Goal: Transaction & Acquisition: Purchase product/service

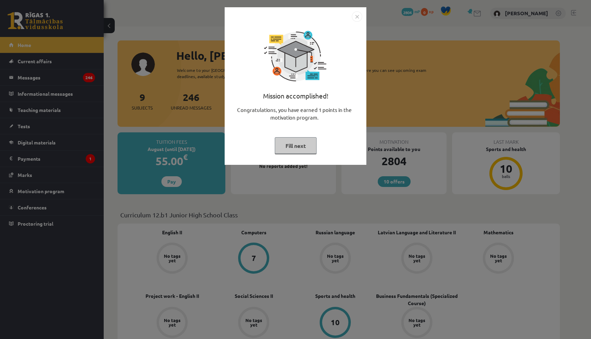
click at [298, 148] on font "Fill next" at bounding box center [295, 145] width 20 height 7
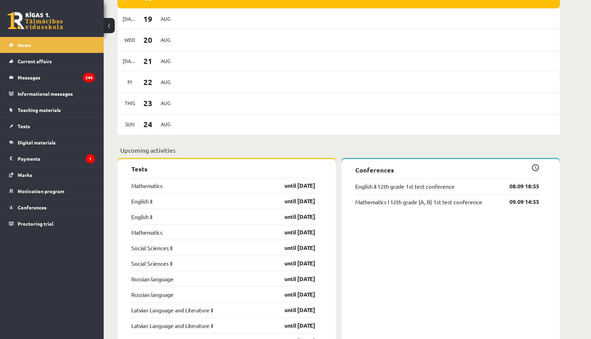
scroll to position [436, 0]
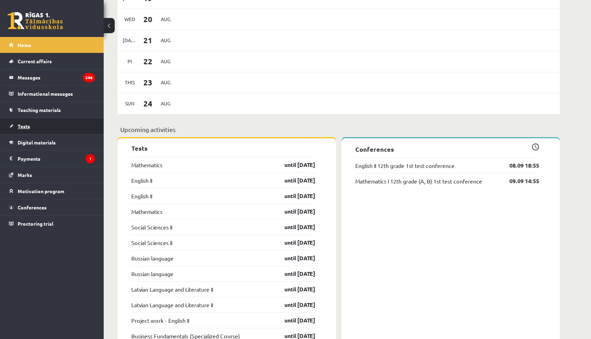
click at [51, 129] on link "Tests" at bounding box center [52, 126] width 86 height 16
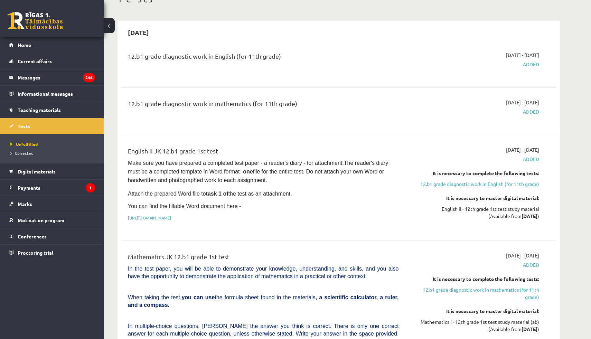
scroll to position [51, 0]
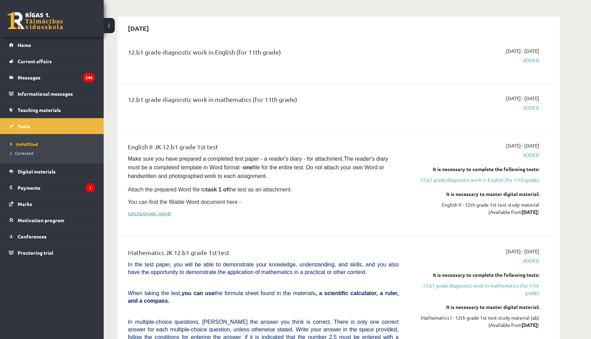
click at [171, 212] on font "https://drive.google.com/drive/folders/1IHE_ip15KOAbO2Se1NDGwZ2e__vlzPUf?usp=sh…" at bounding box center [149, 214] width 43 height 6
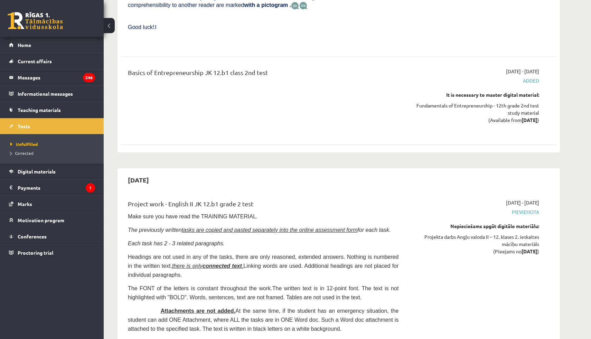
scroll to position [1750, 0]
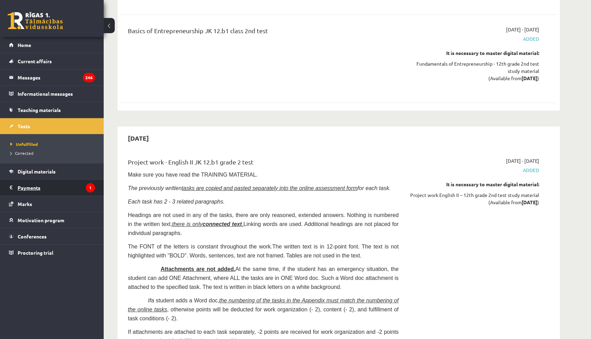
click at [36, 190] on font "Payments" at bounding box center [29, 188] width 23 height 6
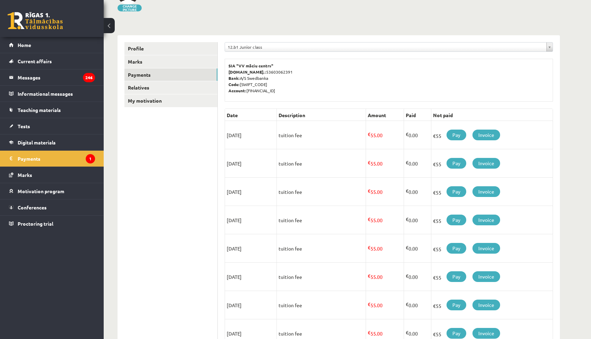
scroll to position [60, 0]
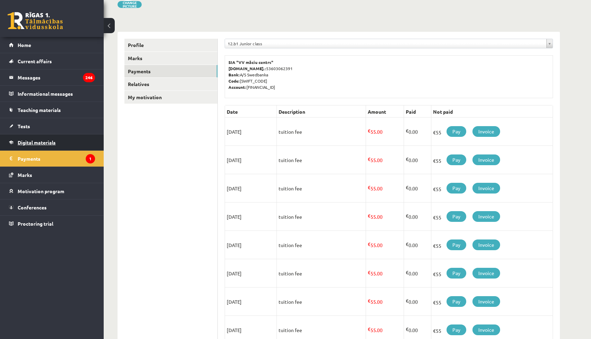
click at [30, 140] on font "Digital materials" at bounding box center [37, 142] width 38 height 6
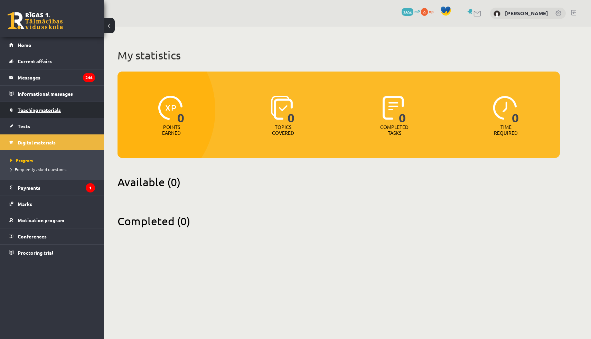
click at [44, 108] on font "Teaching materials" at bounding box center [39, 110] width 43 height 6
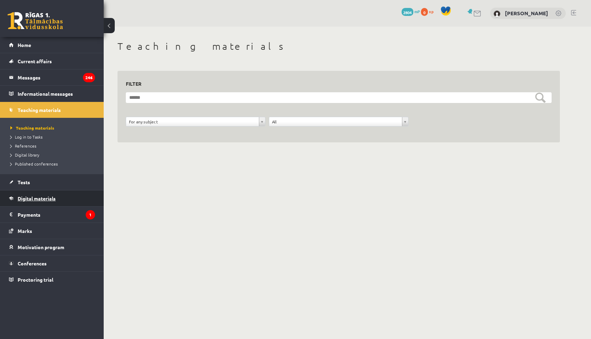
click at [36, 200] on font "Digital materials" at bounding box center [37, 198] width 38 height 6
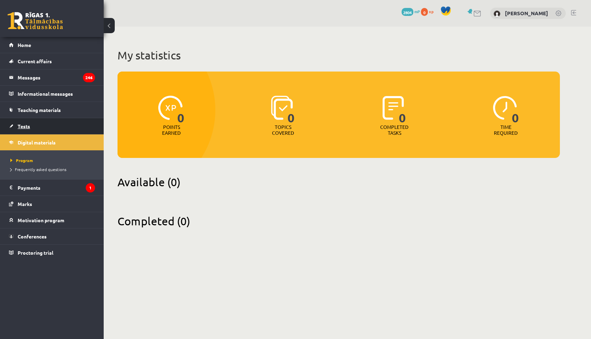
click at [32, 131] on link "Tests" at bounding box center [52, 126] width 86 height 16
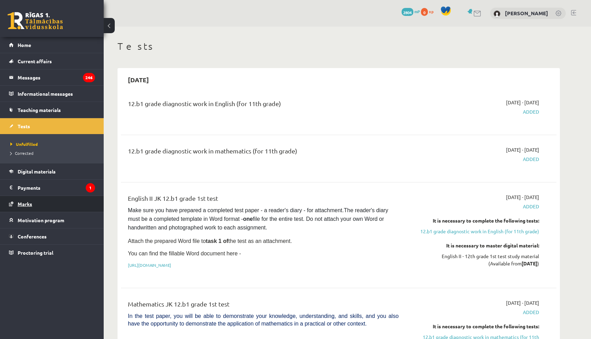
click at [19, 201] on font "Marks" at bounding box center [25, 204] width 15 height 6
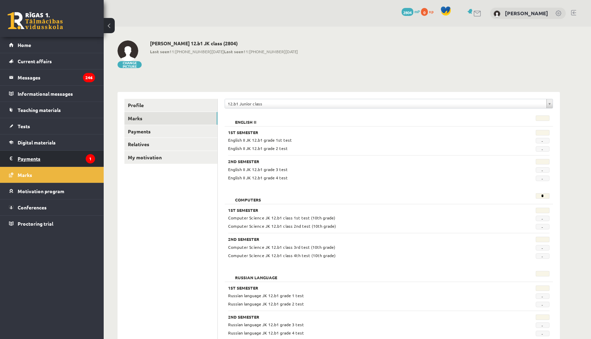
click at [42, 151] on legend "Payments 1" at bounding box center [56, 159] width 77 height 16
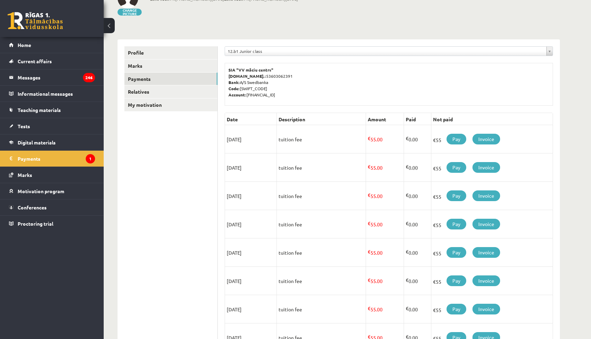
scroll to position [51, 0]
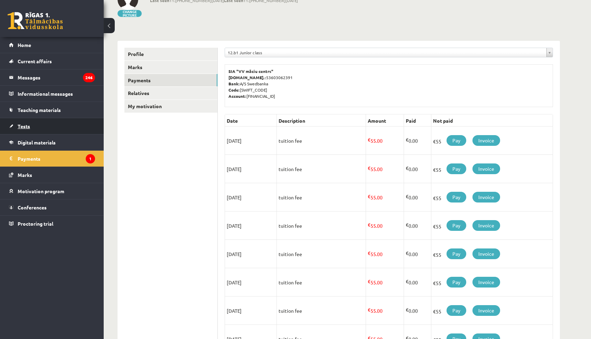
click at [41, 129] on link "Tests" at bounding box center [52, 126] width 86 height 16
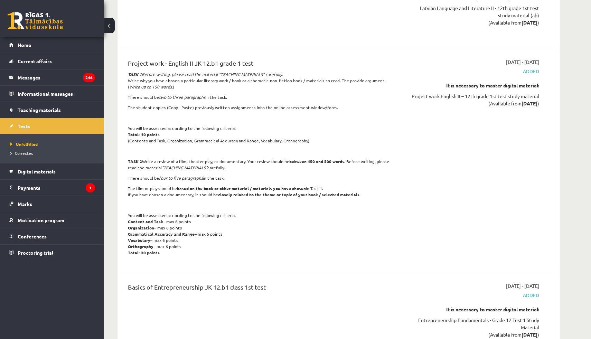
scroll to position [1098, 0]
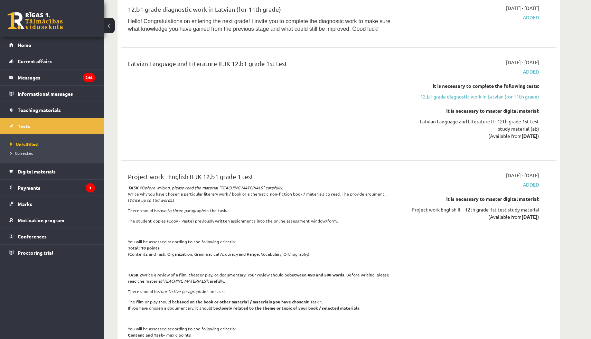
click at [294, 115] on div "Latvian Language and Literature II JK 12.b1 grade 1st test" at bounding box center [263, 104] width 281 height 91
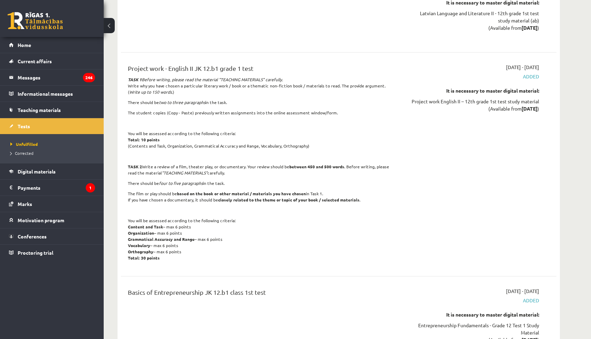
scroll to position [1128, 0]
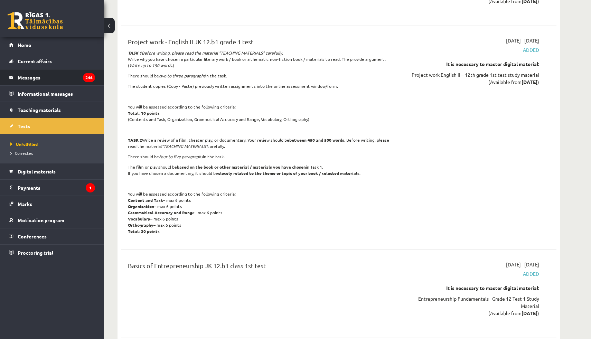
click at [75, 83] on legend "Messages 246" at bounding box center [56, 77] width 77 height 16
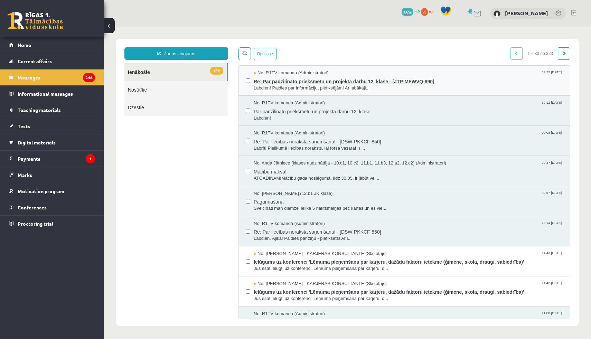
click at [293, 85] on span "Labdien! Paldies par informāciju, piefiksējām! Ar labākaji..." at bounding box center [408, 88] width 309 height 7
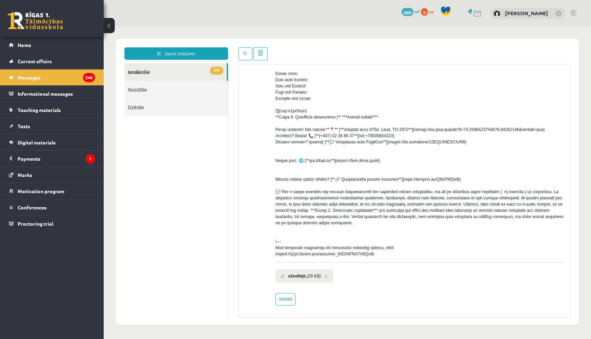
scroll to position [116, 0]
click at [243, 49] on link at bounding box center [245, 53] width 14 height 13
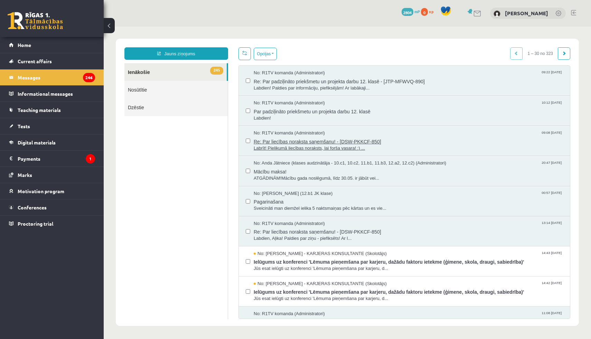
scroll to position [0, 0]
click at [50, 125] on link "Tests" at bounding box center [52, 126] width 86 height 16
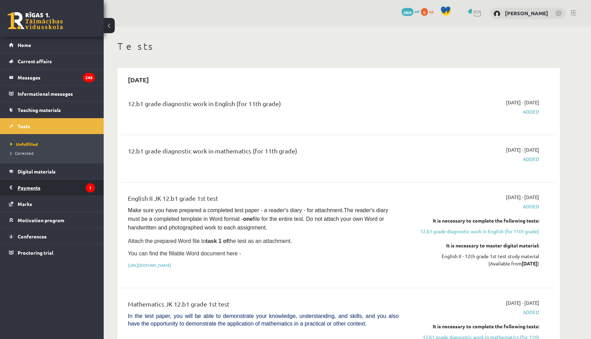
click at [62, 183] on legend "Payments 1" at bounding box center [56, 188] width 77 height 16
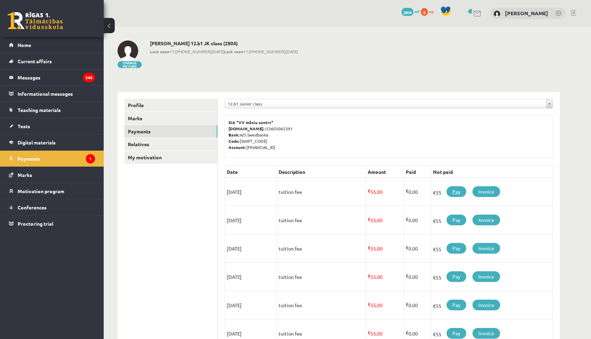
click at [454, 191] on font "Pay" at bounding box center [456, 191] width 8 height 6
click at [456, 191] on font "Pay" at bounding box center [456, 191] width 8 height 6
click at [456, 190] on font "Pay" at bounding box center [456, 191] width 8 height 6
click at [457, 191] on font "Pay" at bounding box center [456, 191] width 8 height 6
click at [452, 190] on link "Pay" at bounding box center [457, 191] width 20 height 11
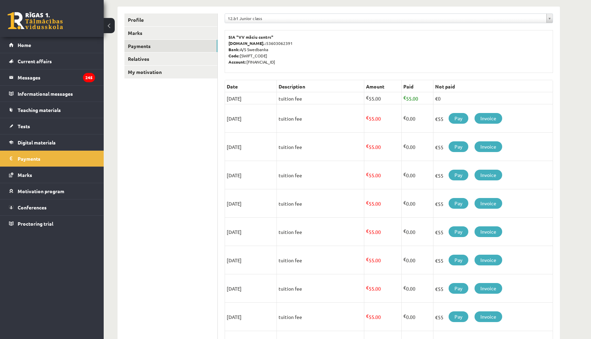
scroll to position [82, 0]
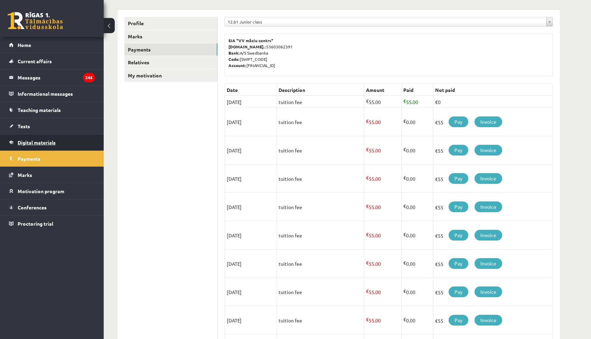
click at [34, 141] on font "Digital materials" at bounding box center [37, 142] width 38 height 6
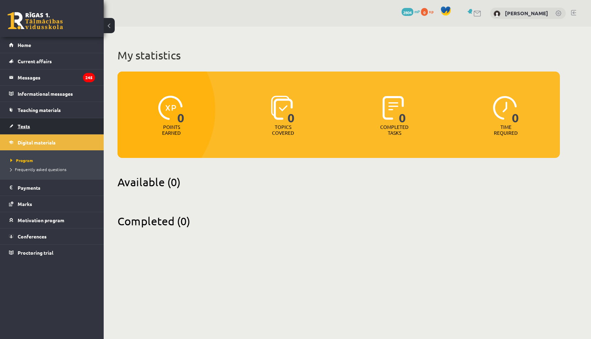
click at [65, 121] on link "Tests" at bounding box center [52, 126] width 86 height 16
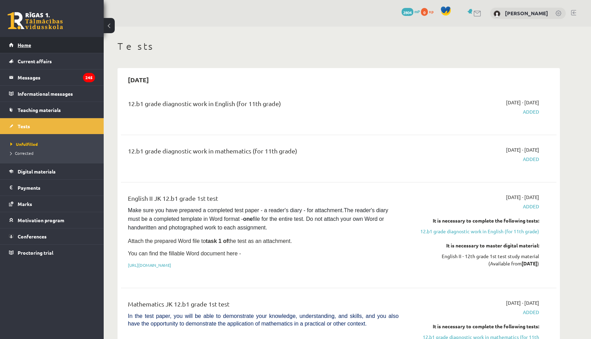
click at [48, 39] on link "Home" at bounding box center [52, 45] width 86 height 16
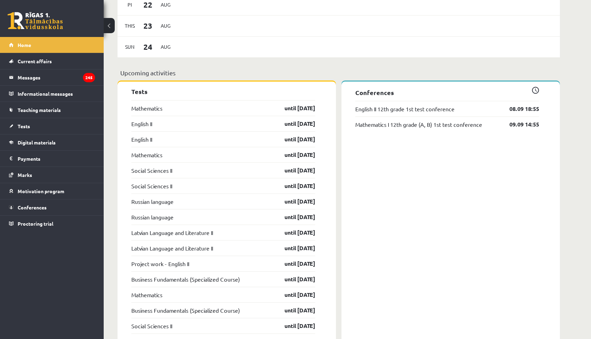
scroll to position [503, 0]
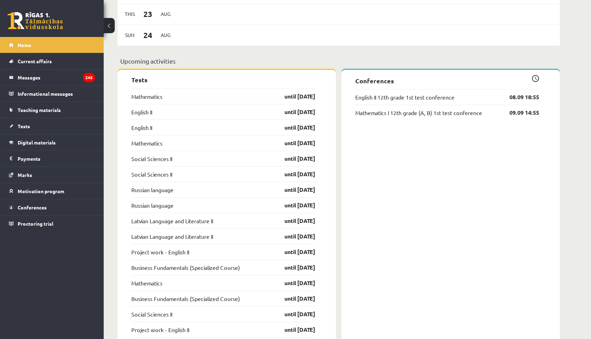
click at [561, 219] on div "Hello, Aļika Milena! Welcome to your Riga 1st Distance Learning Secondary Schoo…" at bounding box center [339, 75] width 470 height 1107
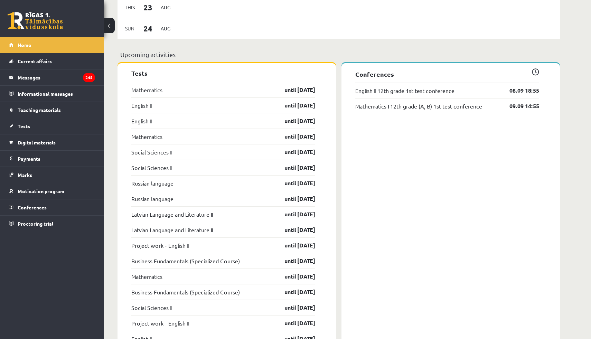
scroll to position [512, 0]
click at [521, 92] on font "08.09 18:55" at bounding box center [524, 89] width 30 height 7
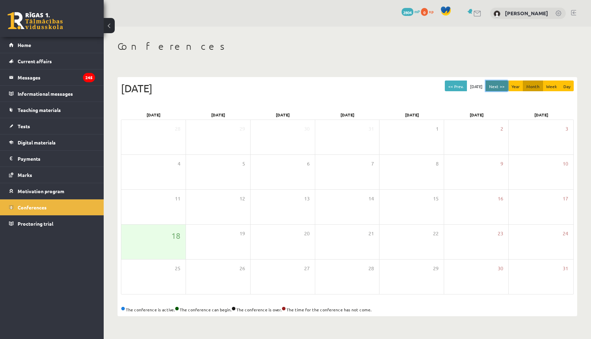
click at [494, 84] on font "Next >>" at bounding box center [497, 87] width 16 height 6
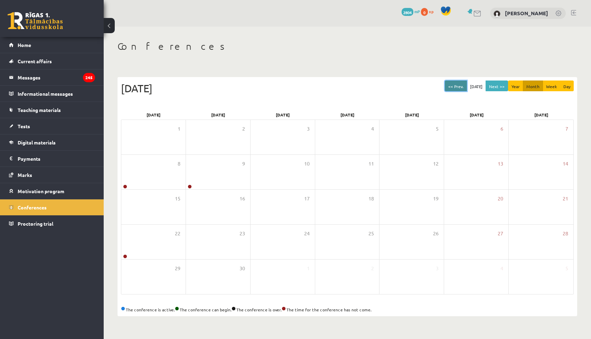
click at [464, 88] on button "<< Prev." at bounding box center [456, 86] width 22 height 11
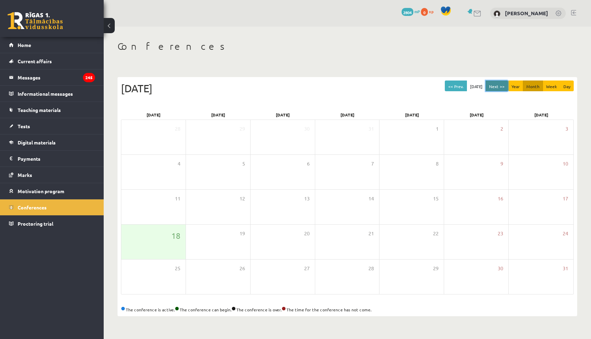
click at [500, 88] on font "Next >>" at bounding box center [497, 87] width 16 height 6
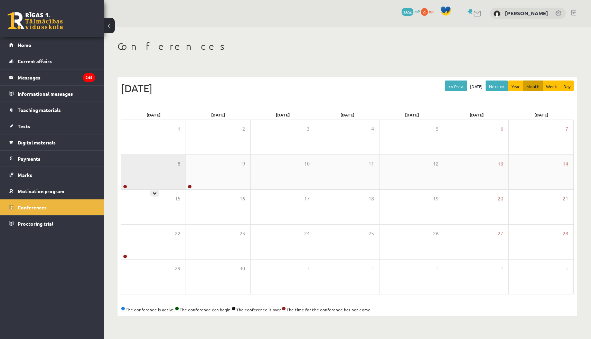
click at [152, 178] on div "8" at bounding box center [153, 172] width 64 height 35
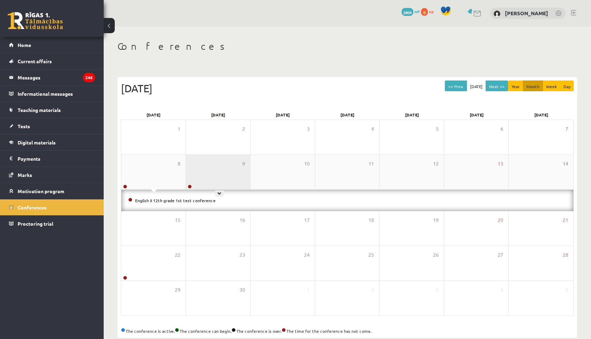
click at [195, 181] on div "9" at bounding box center [218, 172] width 64 height 35
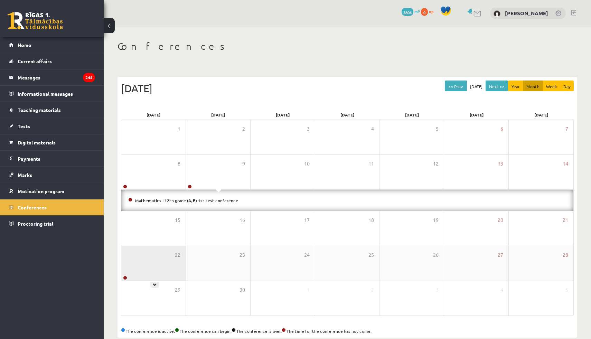
click at [161, 271] on div "22" at bounding box center [153, 263] width 64 height 35
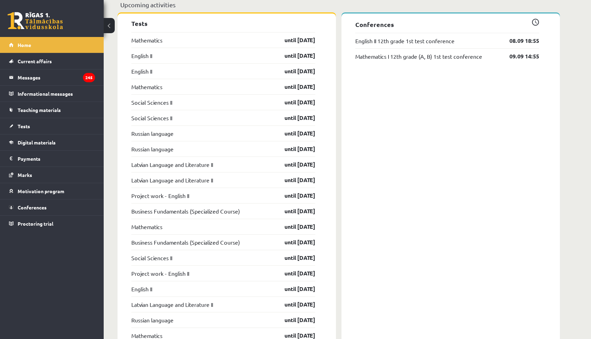
scroll to position [562, 0]
click at [289, 196] on font "until [DATE]" at bounding box center [299, 194] width 31 height 7
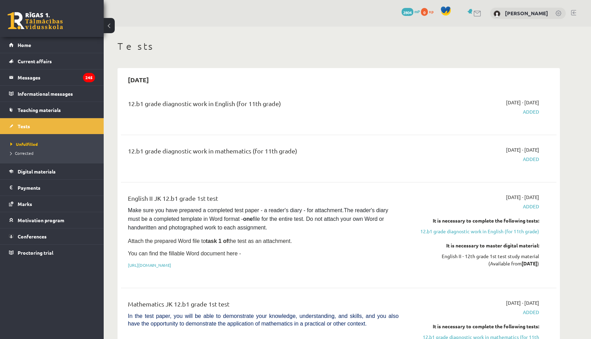
click at [30, 149] on li "Corrected" at bounding box center [53, 153] width 86 height 9
click at [31, 151] on font "Corrected" at bounding box center [26, 153] width 20 height 6
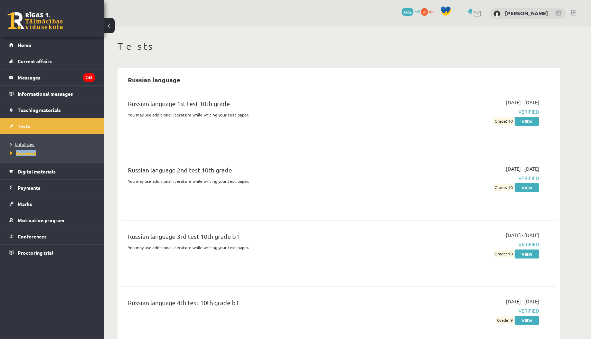
click at [31, 145] on font "Unfulfilled" at bounding box center [25, 144] width 20 height 6
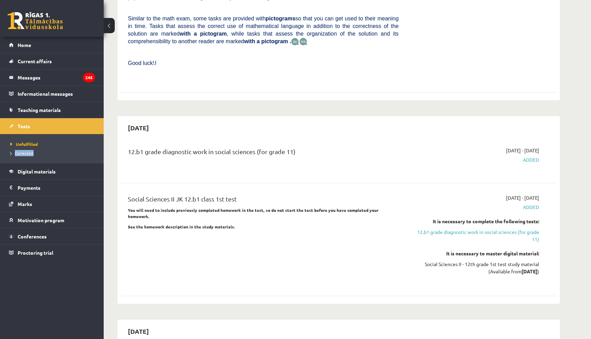
scroll to position [474, 0]
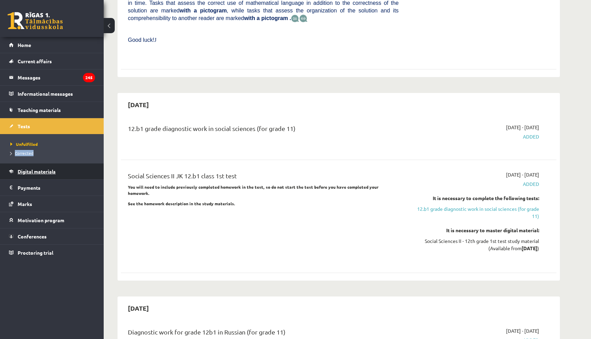
click at [46, 166] on link "Digital materials" at bounding box center [52, 171] width 86 height 16
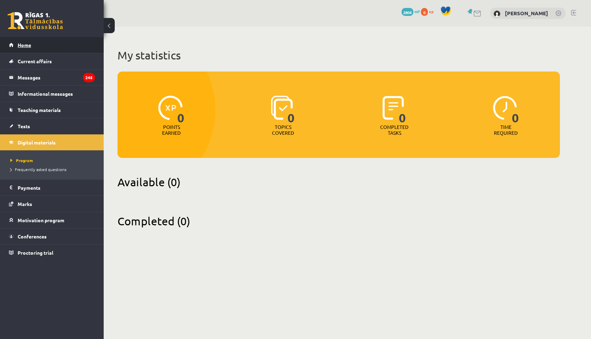
click at [50, 45] on link "Home" at bounding box center [52, 45] width 86 height 16
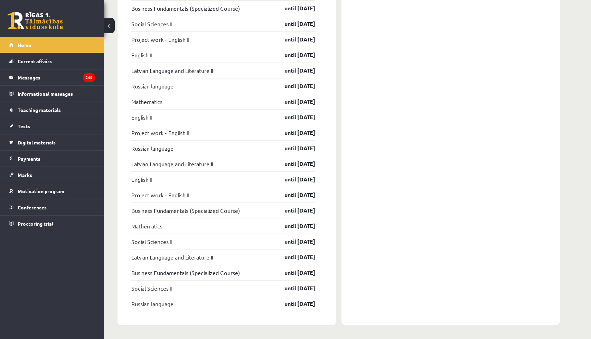
scroll to position [795, 0]
click at [296, 132] on font "until [DATE]" at bounding box center [299, 132] width 31 height 7
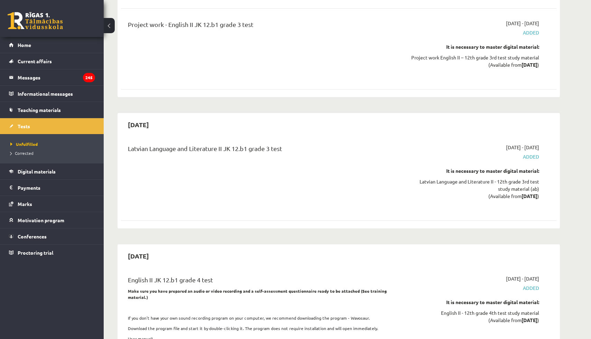
scroll to position [3206, 0]
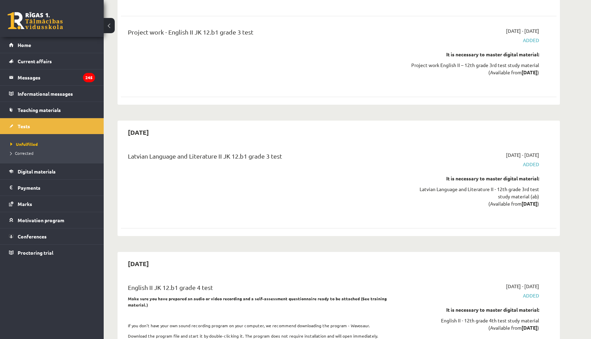
click at [358, 173] on div "Latvian Language and Literature II JK 12.b1 grade 3 test" at bounding box center [263, 184] width 281 height 66
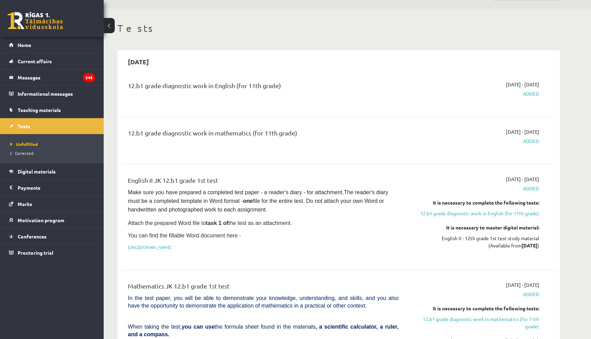
scroll to position [0, 0]
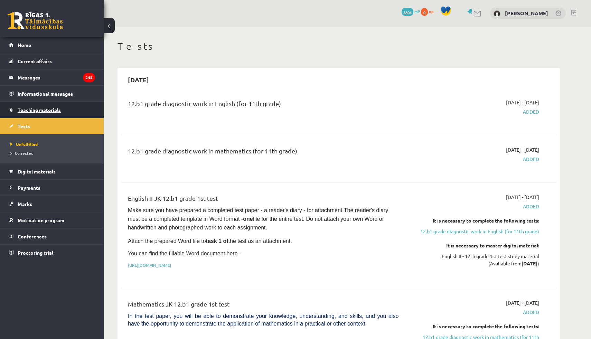
click at [35, 106] on link "Teaching materials" at bounding box center [52, 110] width 86 height 16
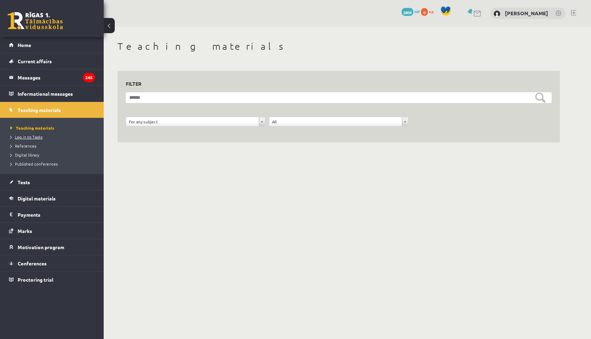
click at [35, 136] on font "Log in to Tasks" at bounding box center [29, 137] width 28 height 6
click at [24, 146] on font "References" at bounding box center [25, 146] width 21 height 6
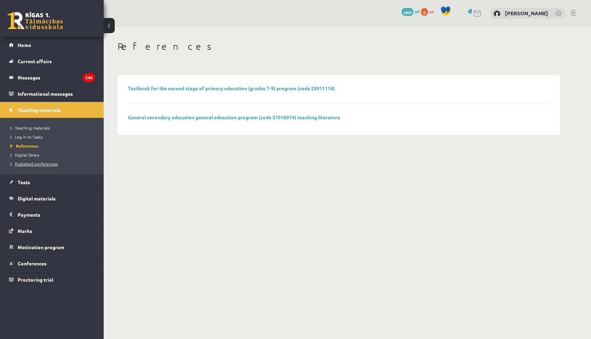
click at [45, 164] on font "Published conferences" at bounding box center [36, 164] width 43 height 6
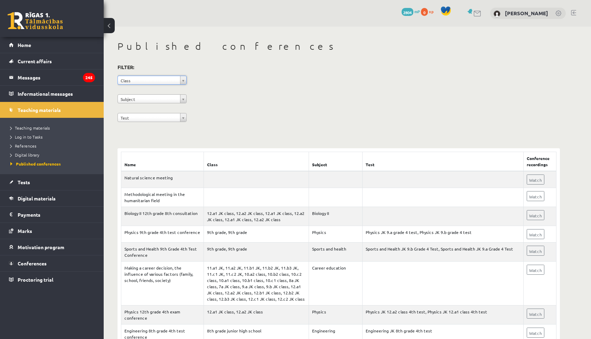
click at [214, 87] on div "**********" at bounding box center [339, 94] width 442 height 63
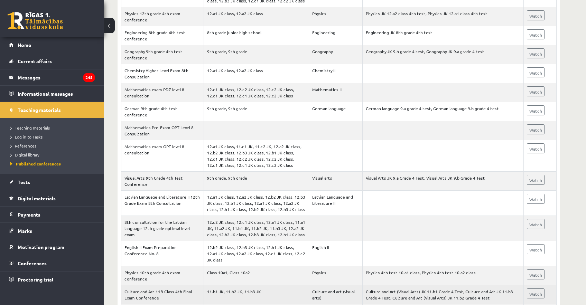
scroll to position [298, 0]
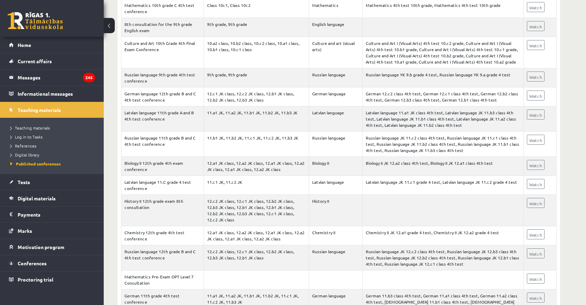
click at [369, 150] on td "Russian language JK 11.c2 class 4th test, Russian language JK 11.c1 class 4th t…" at bounding box center [442, 144] width 161 height 25
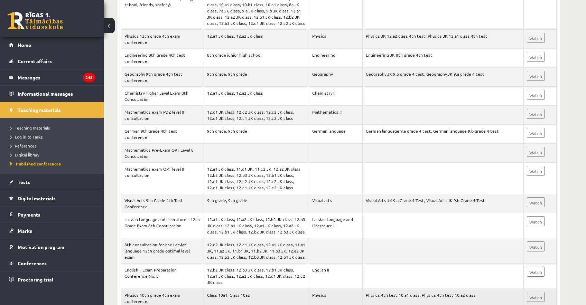
scroll to position [0, 0]
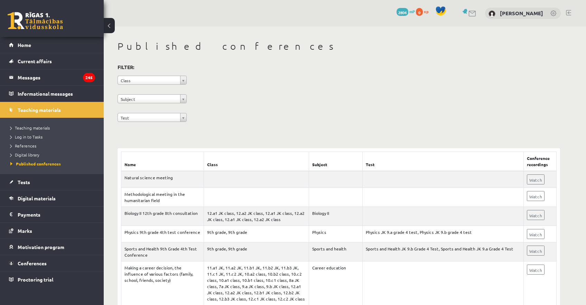
click at [32, 124] on li "Teaching materials" at bounding box center [53, 127] width 86 height 9
click at [32, 128] on font "Teaching materials" at bounding box center [35, 128] width 38 height 6
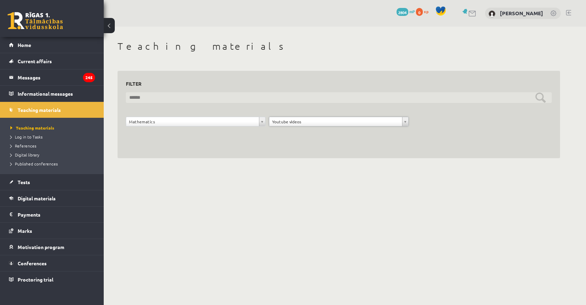
click at [277, 96] on input "text" at bounding box center [339, 97] width 426 height 11
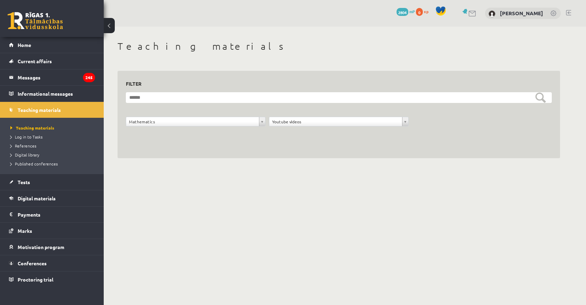
click at [176, 188] on body "0 Gifts 2804 mP 0 xp Alik Milena Gusarenko Home Current affairs How to study at…" at bounding box center [293, 152] width 586 height 305
click at [32, 181] on link "Tests" at bounding box center [52, 182] width 86 height 16
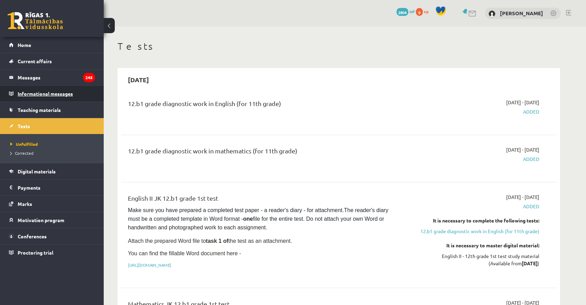
click at [34, 88] on legend "Informational messages 0" at bounding box center [56, 94] width 77 height 16
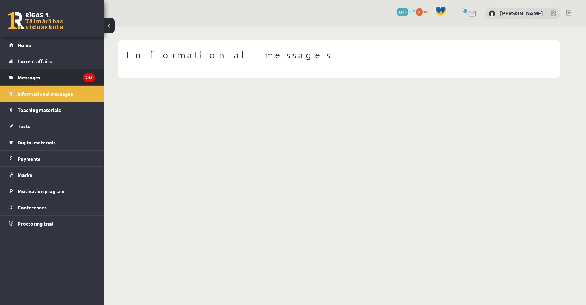
click at [35, 76] on font "Messages" at bounding box center [29, 77] width 23 height 6
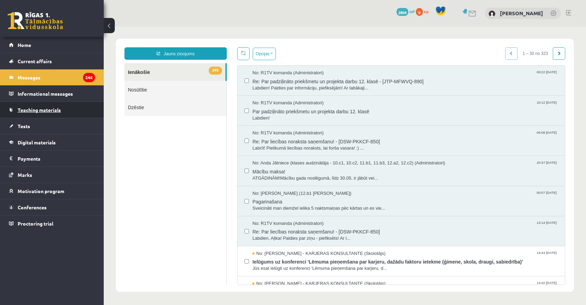
click at [35, 111] on font "Teaching materials" at bounding box center [39, 110] width 43 height 6
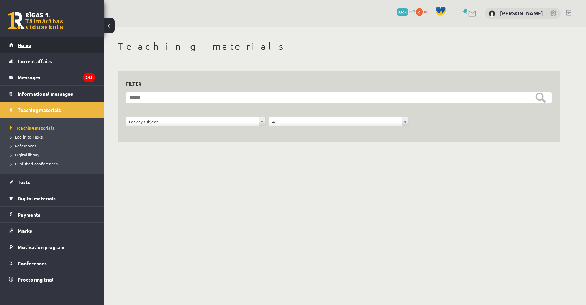
click at [46, 43] on link "Home" at bounding box center [52, 45] width 86 height 16
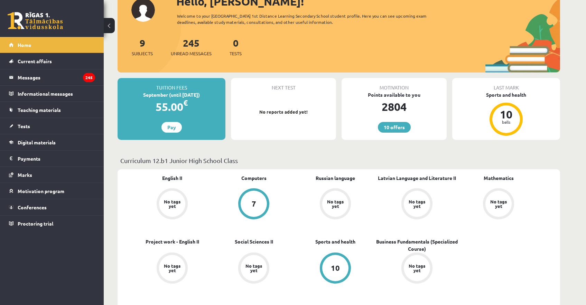
scroll to position [56, 0]
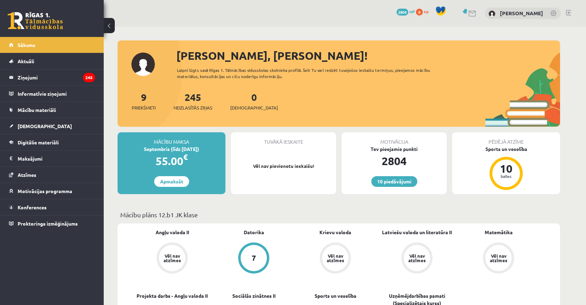
scroll to position [56, 0]
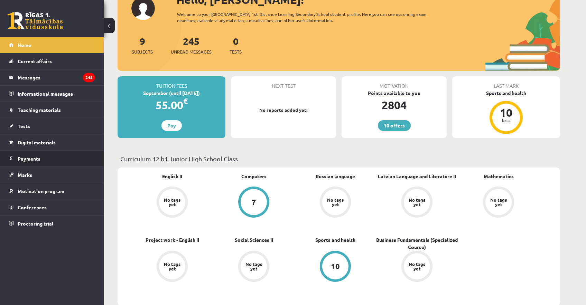
click at [35, 151] on legend "Payments 0" at bounding box center [56, 159] width 77 height 16
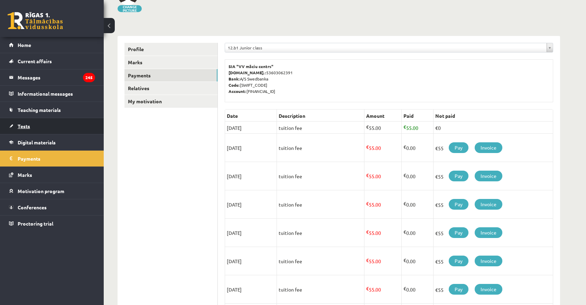
click at [53, 132] on link "Tests" at bounding box center [52, 126] width 86 height 16
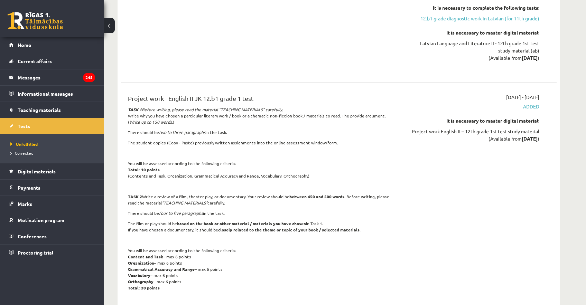
scroll to position [1079, 0]
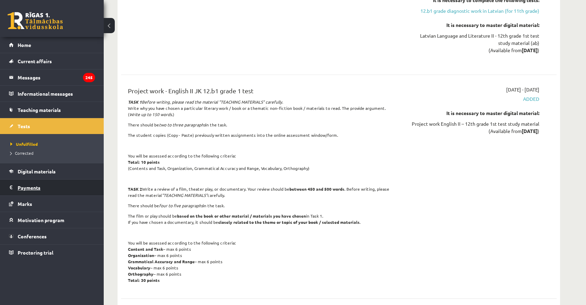
click at [29, 189] on font "Payments" at bounding box center [29, 188] width 23 height 6
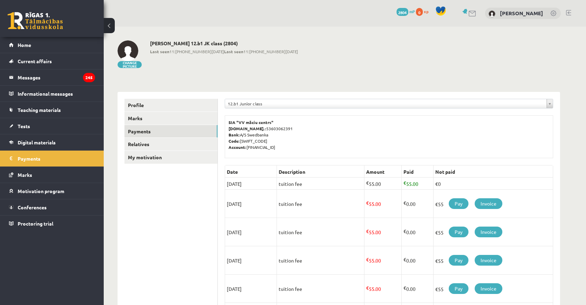
click at [392, 68] on div "Change picture [PERSON_NAME] 12.b1 JK class (2804) Last seen 11:[PHONE_NUMBER][…" at bounding box center [339, 54] width 442 height 29
